Goal: Task Accomplishment & Management: Manage account settings

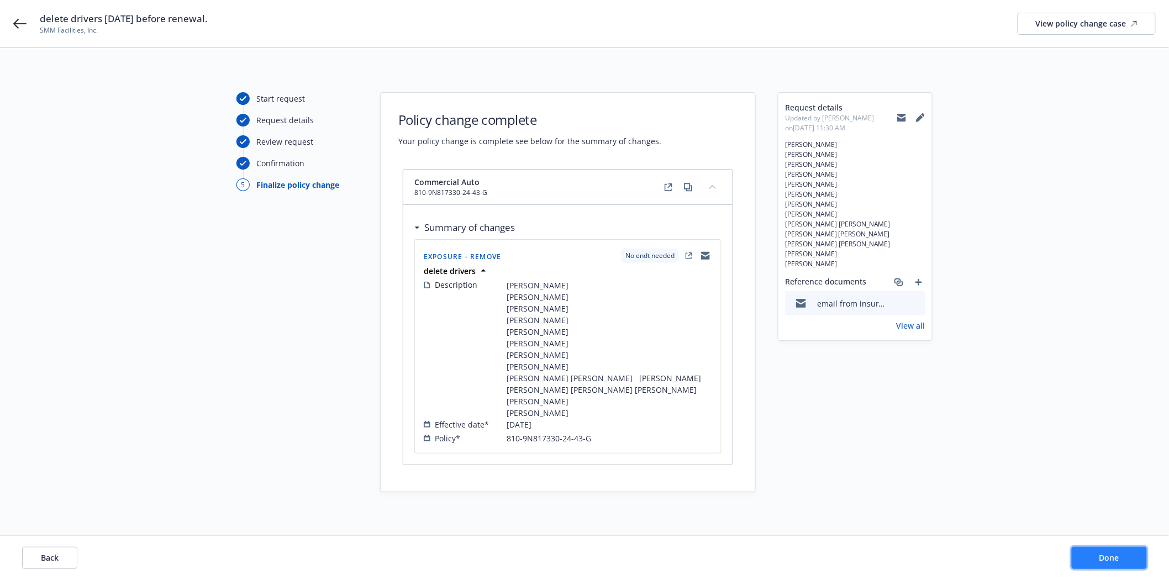
click at [1114, 565] on button "Done" at bounding box center [1109, 558] width 75 height 22
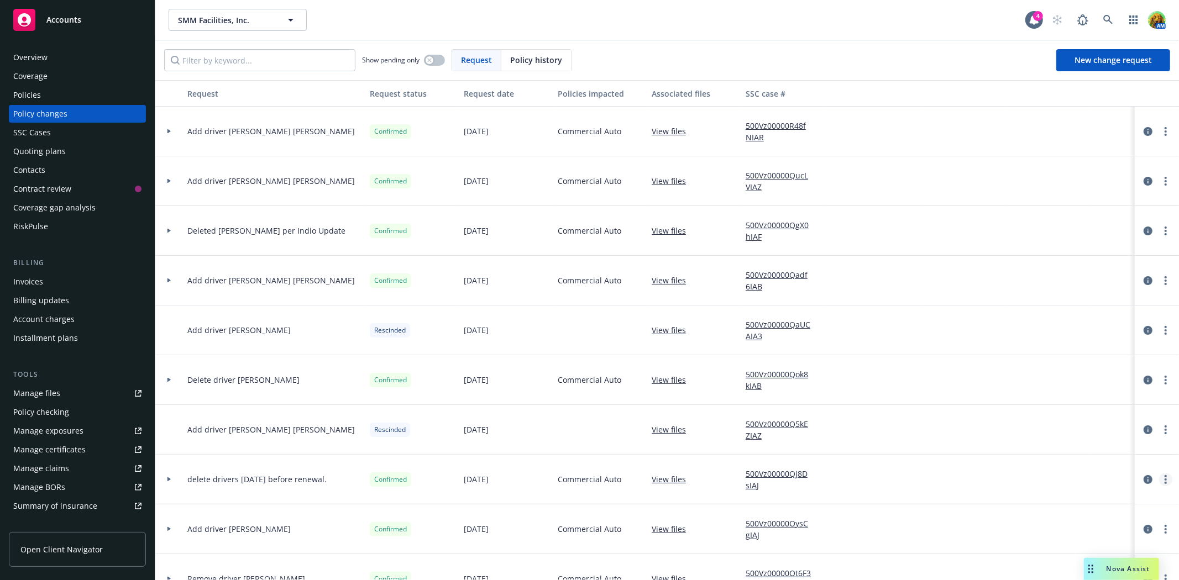
click at [1159, 481] on link "more" at bounding box center [1165, 479] width 13 height 13
click at [1143, 482] on icon "circleInformation" at bounding box center [1147, 479] width 9 height 9
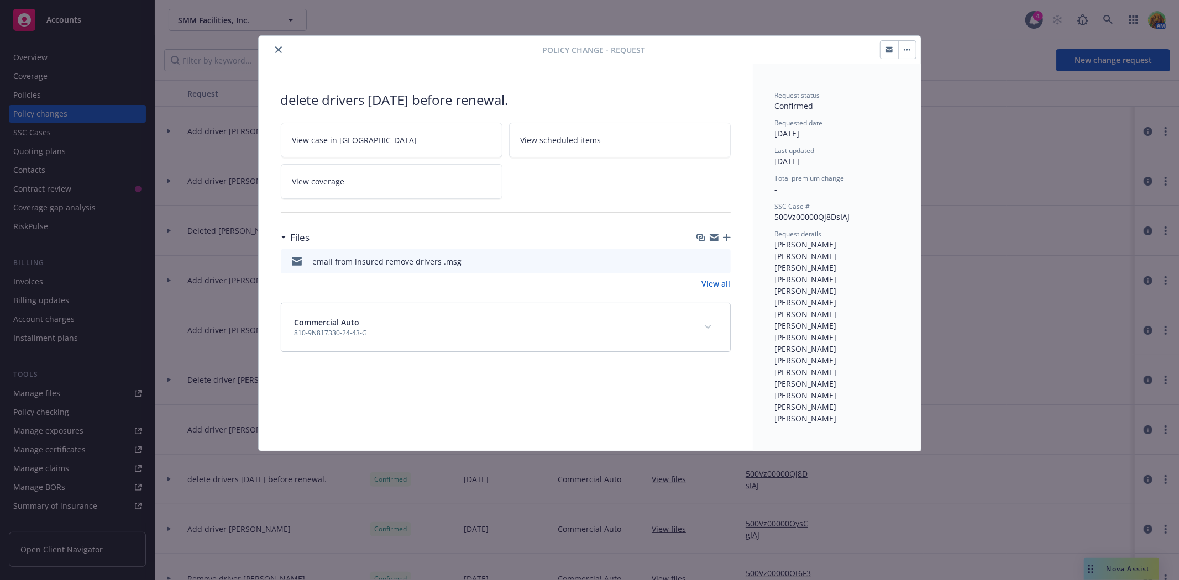
click at [577, 133] on link "View scheduled items" at bounding box center [620, 140] width 222 height 35
click at [277, 51] on icon "close" at bounding box center [278, 49] width 7 height 7
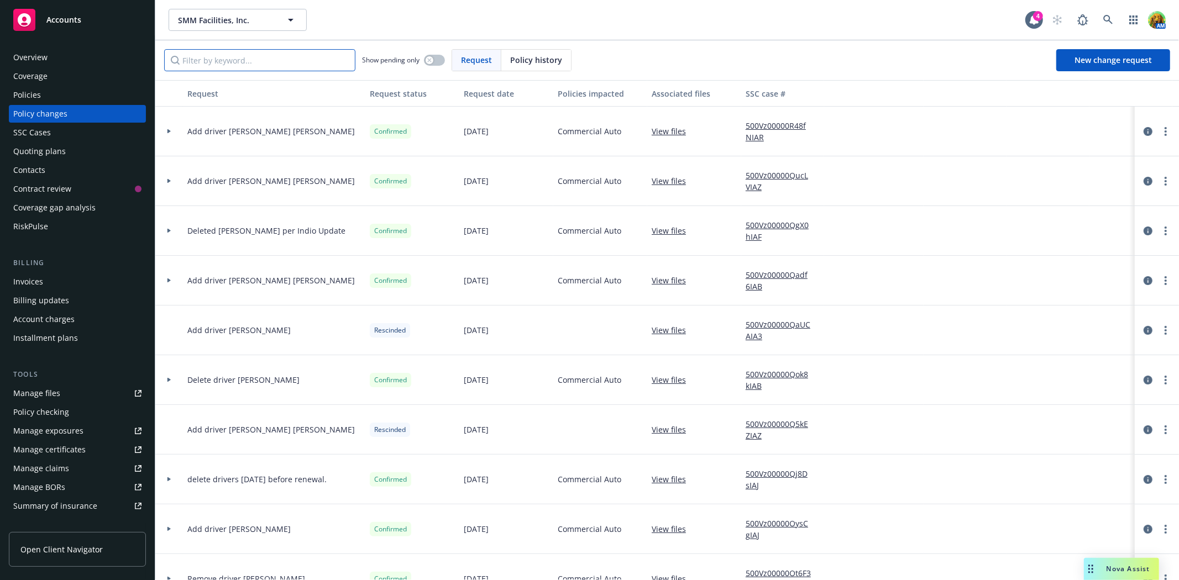
click at [264, 65] on input "Filter by keyword..." at bounding box center [259, 60] width 191 height 22
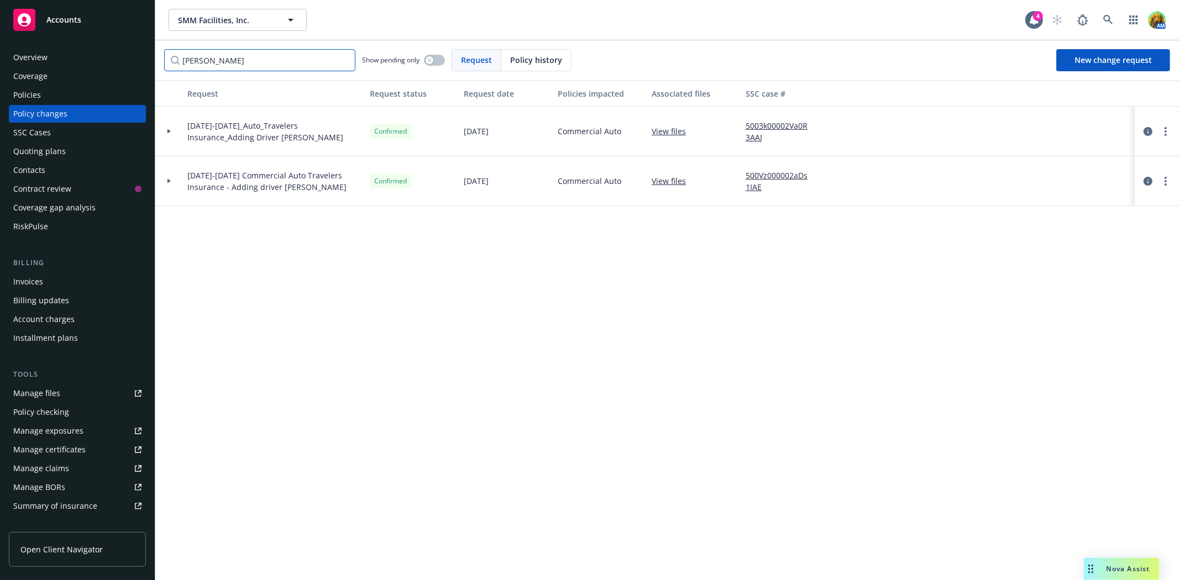
type input "[PERSON_NAME]"
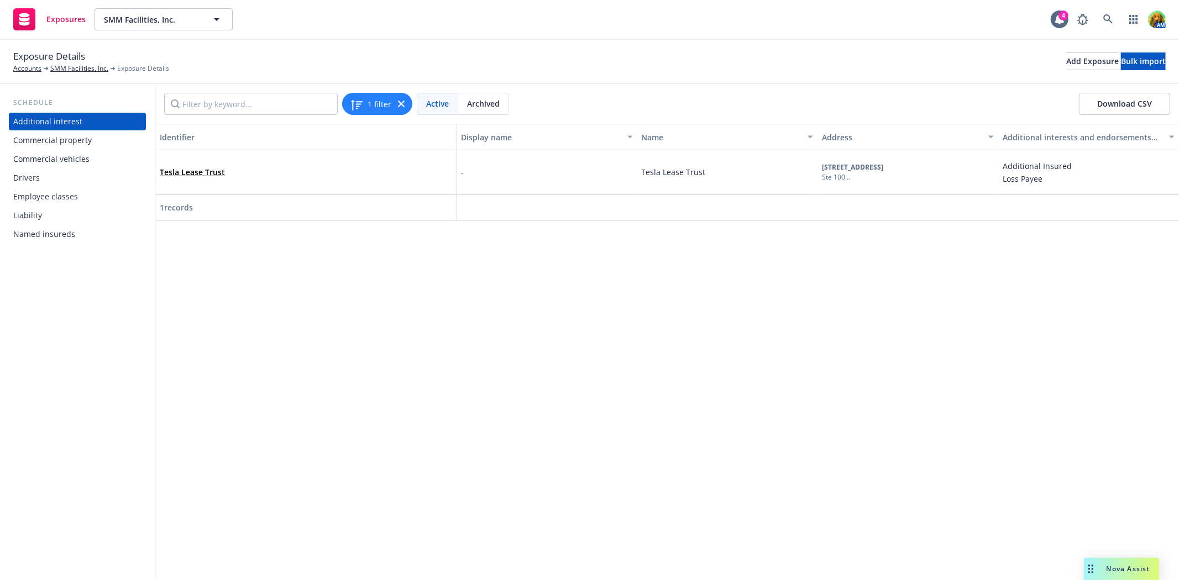
click at [50, 184] on div "Drivers" at bounding box center [77, 178] width 128 height 18
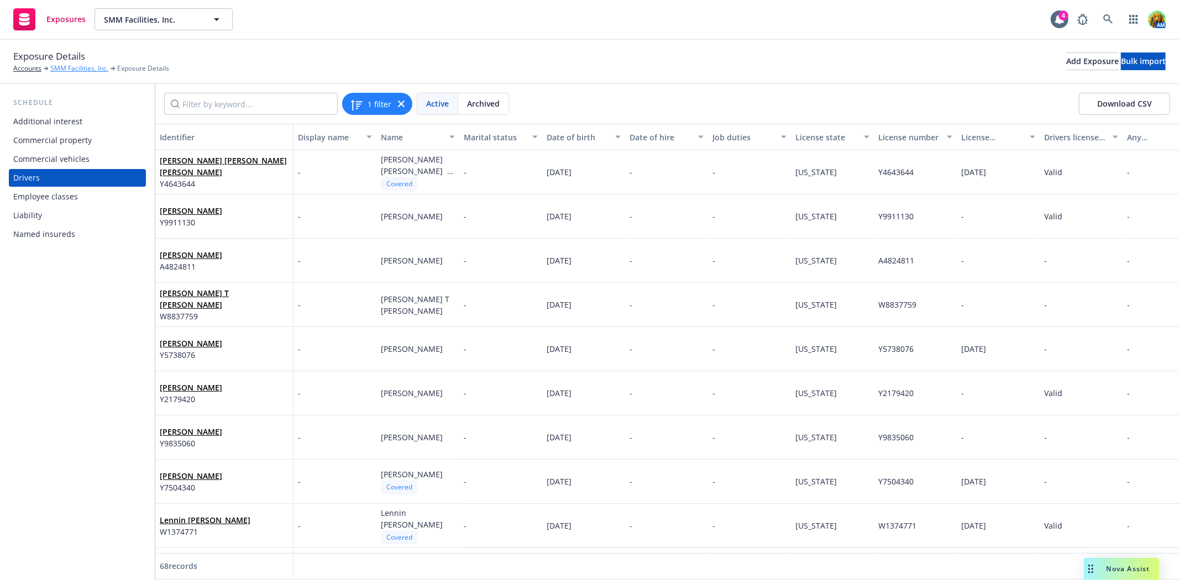
click at [80, 69] on link "SMM Facilities, Inc." at bounding box center [79, 69] width 58 height 10
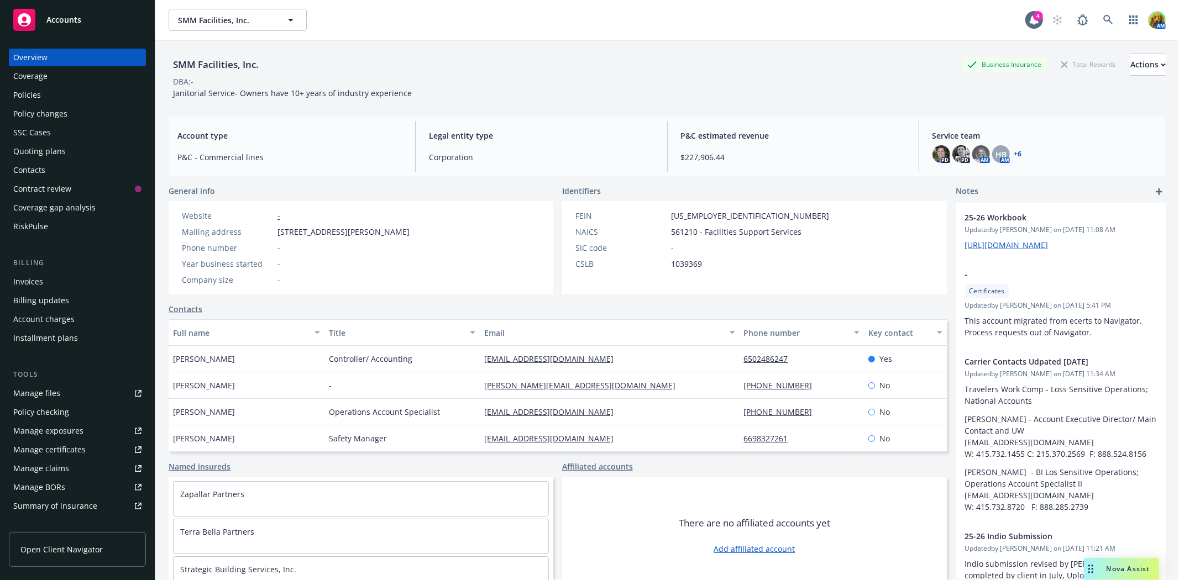
click at [30, 97] on div "Policies" at bounding box center [27, 95] width 28 height 18
